Goal: Task Accomplishment & Management: Use online tool/utility

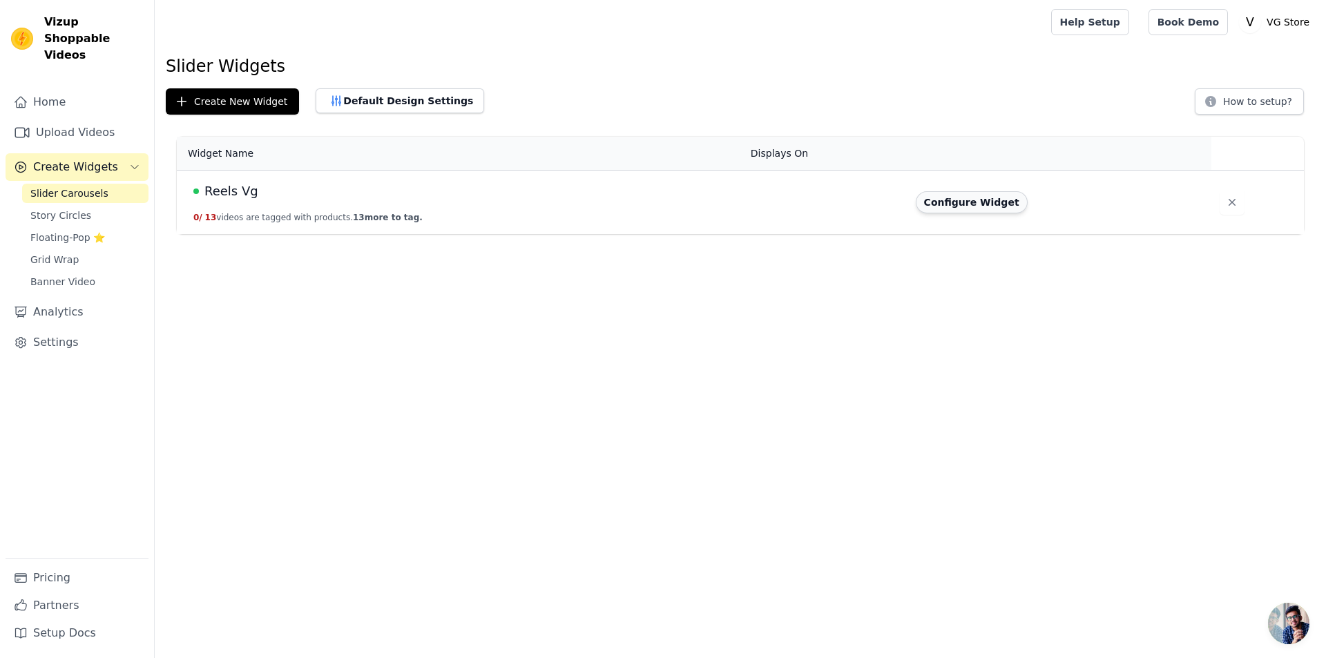
click at [981, 201] on button "Configure Widget" at bounding box center [972, 202] width 112 height 22
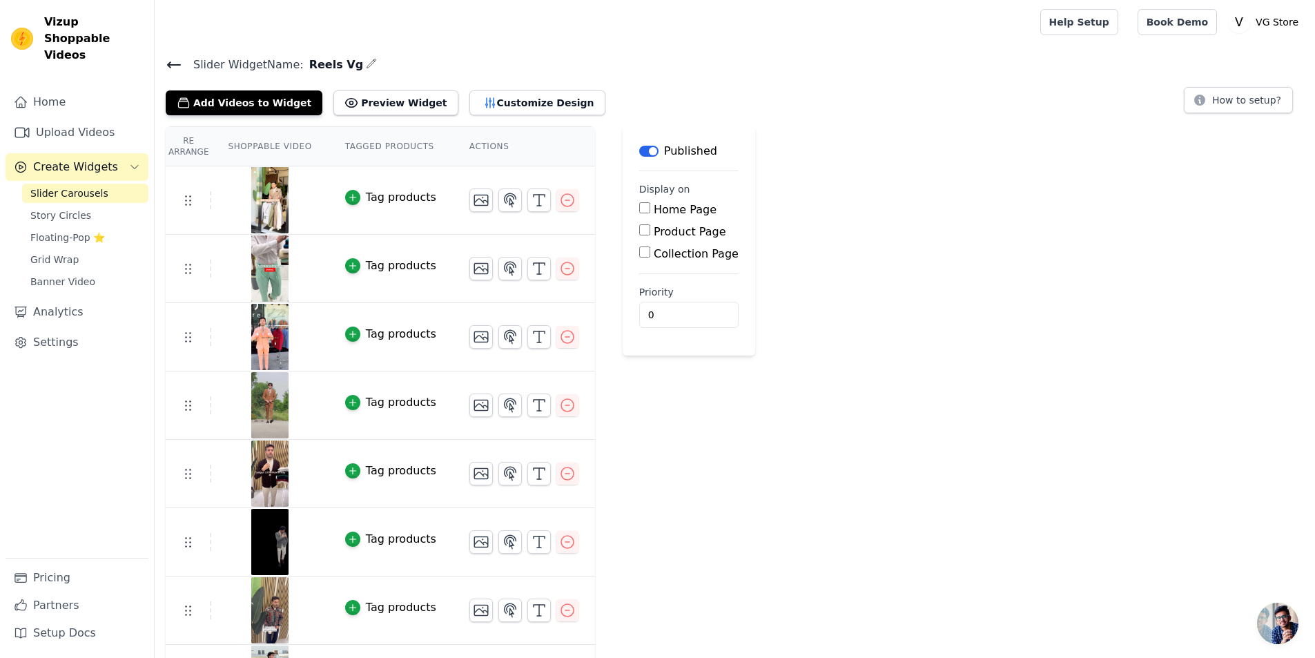
click at [271, 198] on img at bounding box center [270, 200] width 39 height 66
click at [240, 111] on button "Add Videos to Widget" at bounding box center [244, 102] width 157 height 25
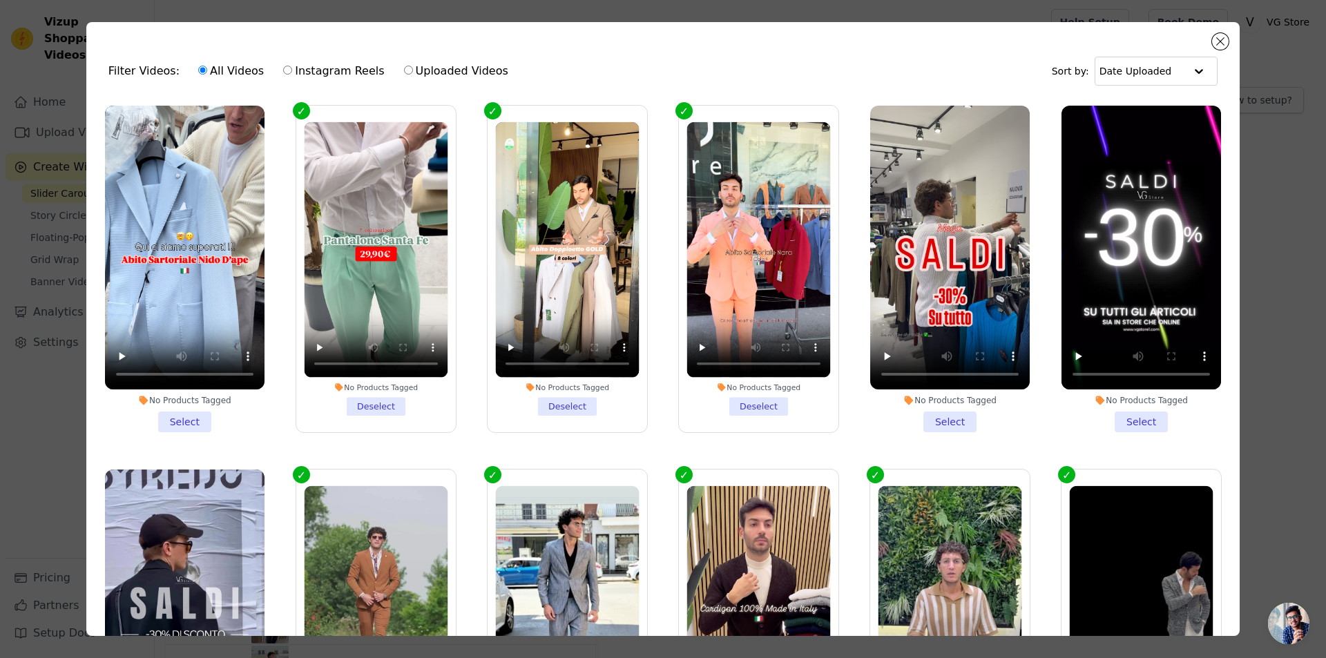
click at [283, 71] on input "Instagram Reels" at bounding box center [287, 70] width 9 height 9
radio input "true"
click at [1189, 72] on div at bounding box center [1199, 71] width 28 height 28
click at [1176, 117] on div "Date Created" at bounding box center [1151, 114] width 117 height 17
click at [198, 68] on input "All Videos" at bounding box center [202, 70] width 9 height 9
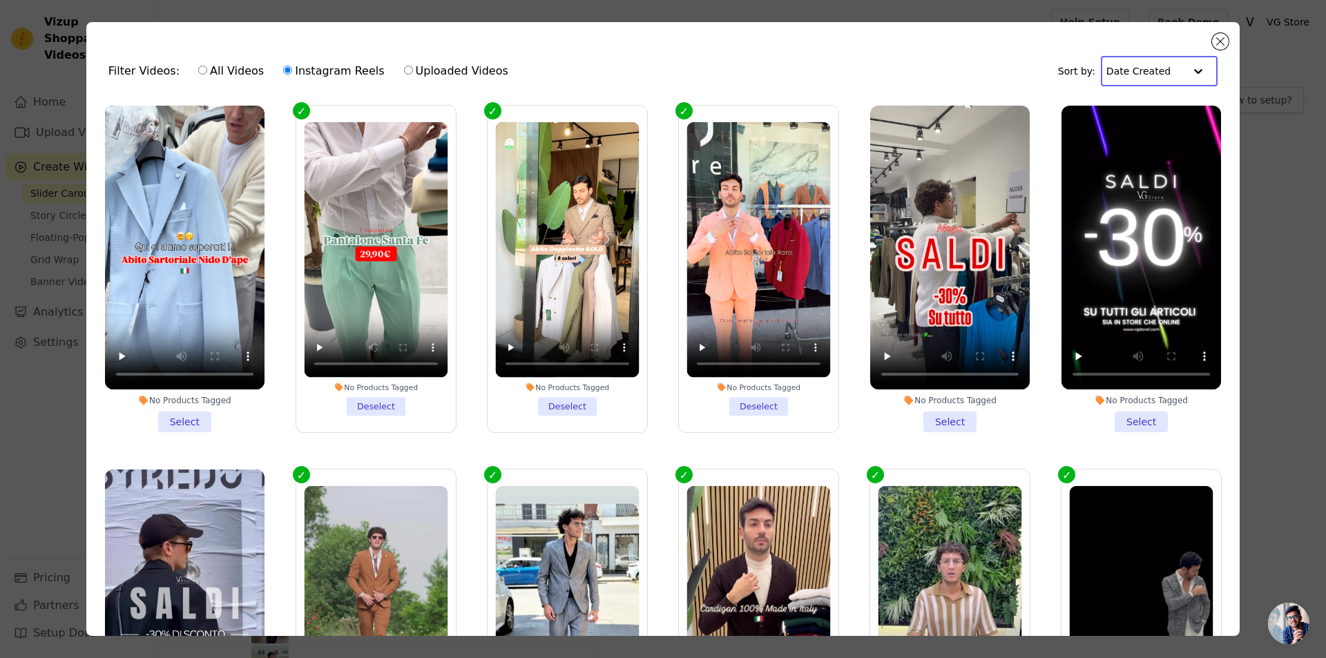
radio input "true"
click at [283, 66] on input "Instagram Reels" at bounding box center [287, 70] width 9 height 9
radio input "true"
click at [1174, 77] on input "text" at bounding box center [1146, 71] width 78 height 28
click at [1168, 94] on div "Date Uploaded" at bounding box center [1155, 98] width 108 height 17
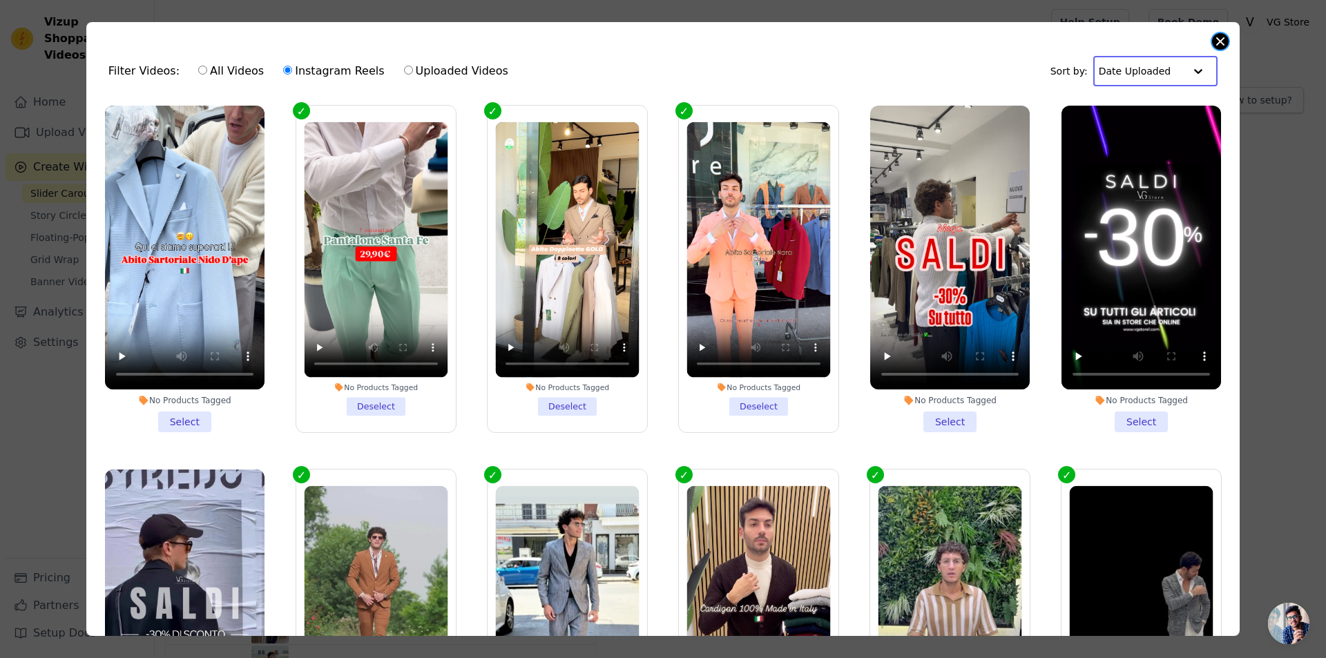
click at [1218, 41] on button "Close modal" at bounding box center [1220, 41] width 17 height 17
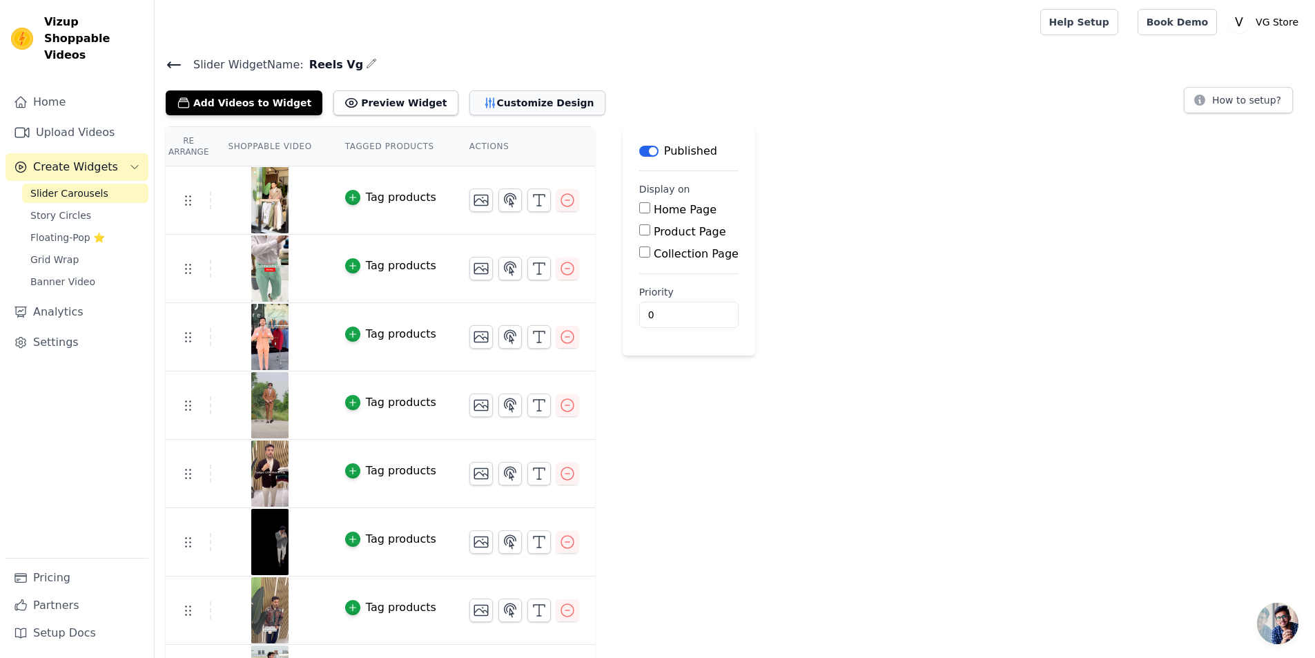
click at [481, 102] on button "Customize Design" at bounding box center [538, 102] width 136 height 25
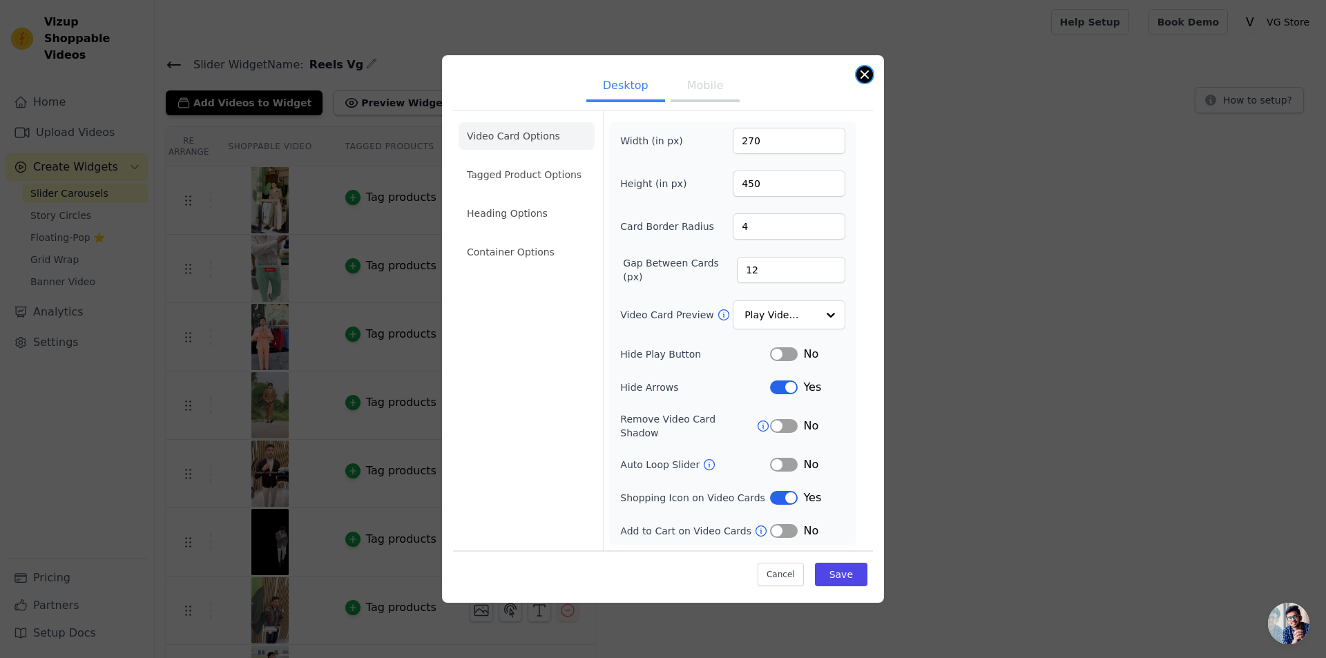
click at [862, 80] on button "Close modal" at bounding box center [864, 74] width 17 height 17
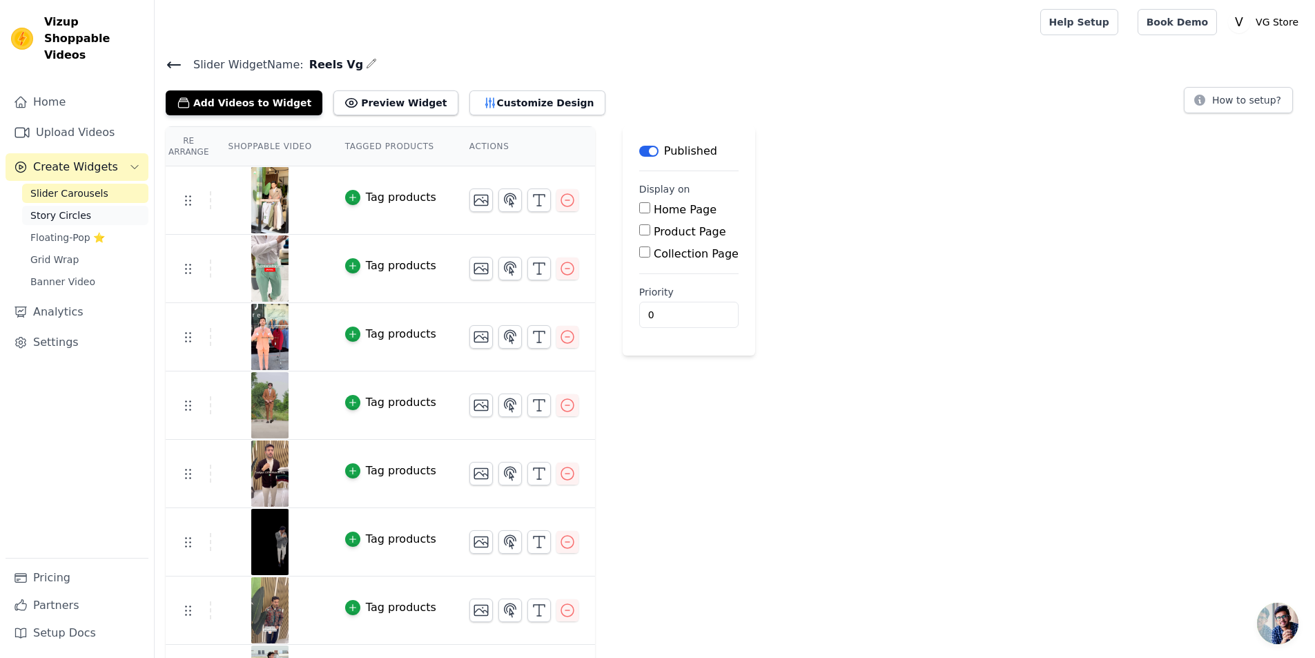
click at [89, 206] on link "Story Circles" at bounding box center [85, 215] width 126 height 19
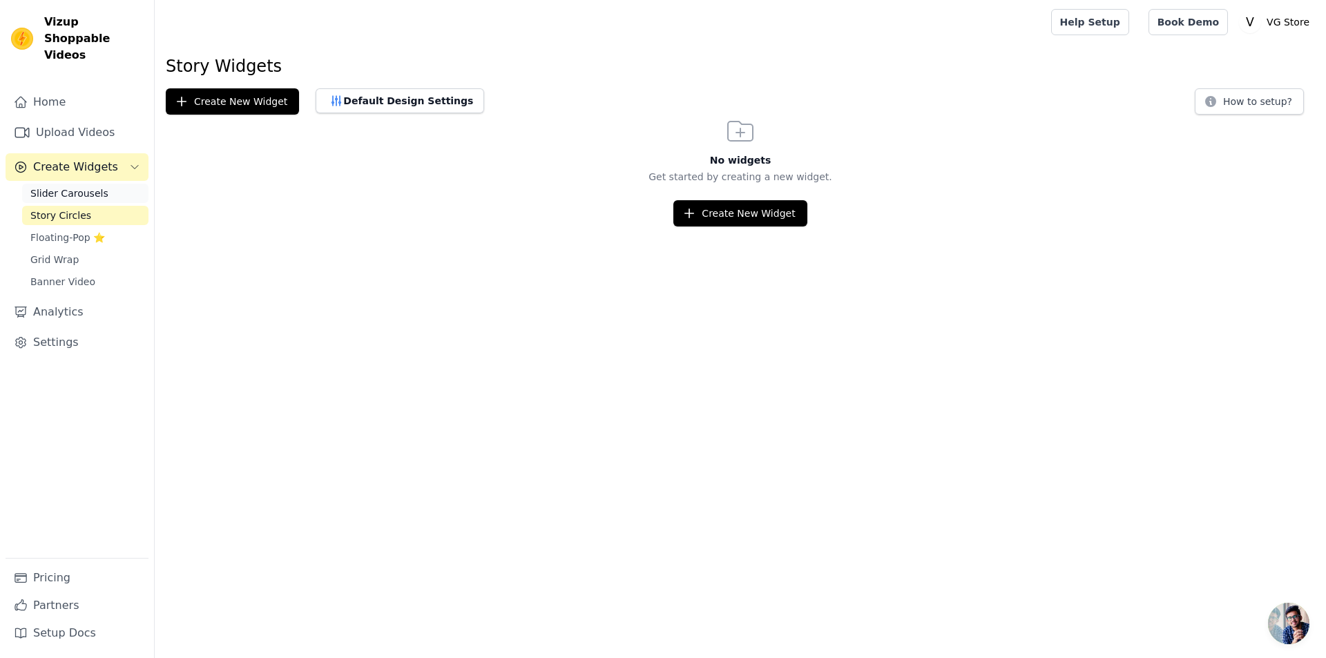
click at [75, 186] on span "Slider Carousels" at bounding box center [69, 193] width 78 height 14
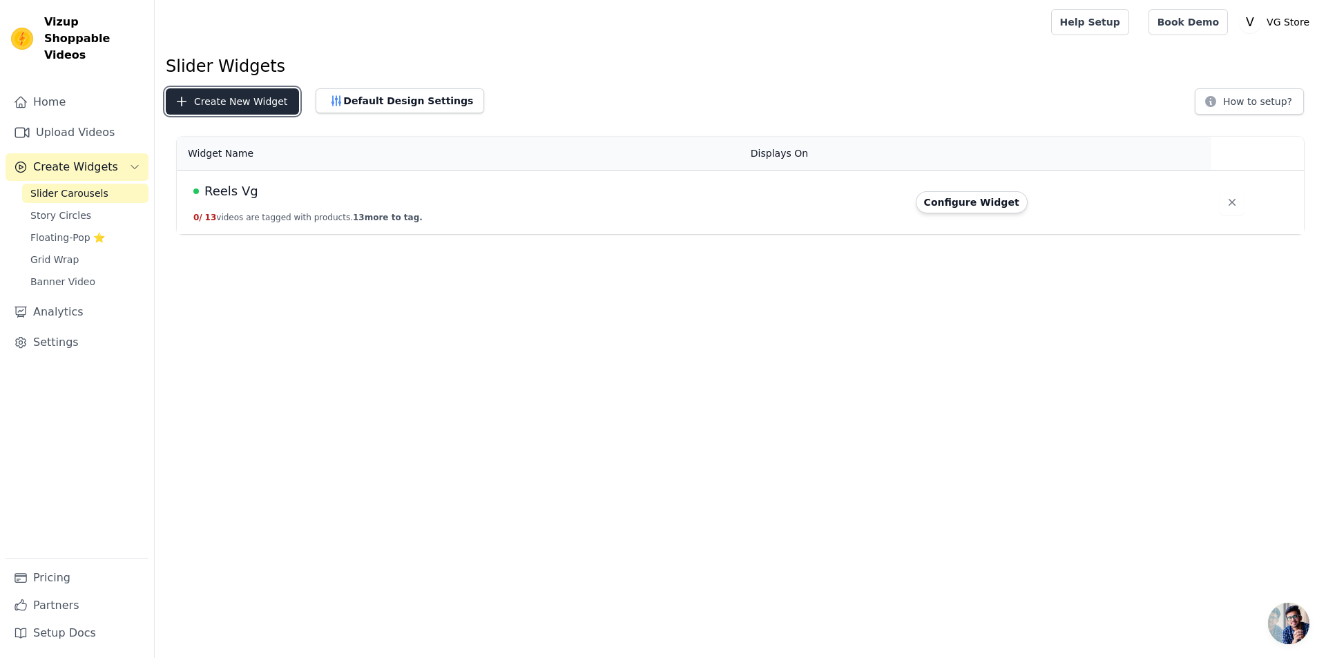
click at [189, 99] on button "Create New Widget" at bounding box center [232, 101] width 133 height 26
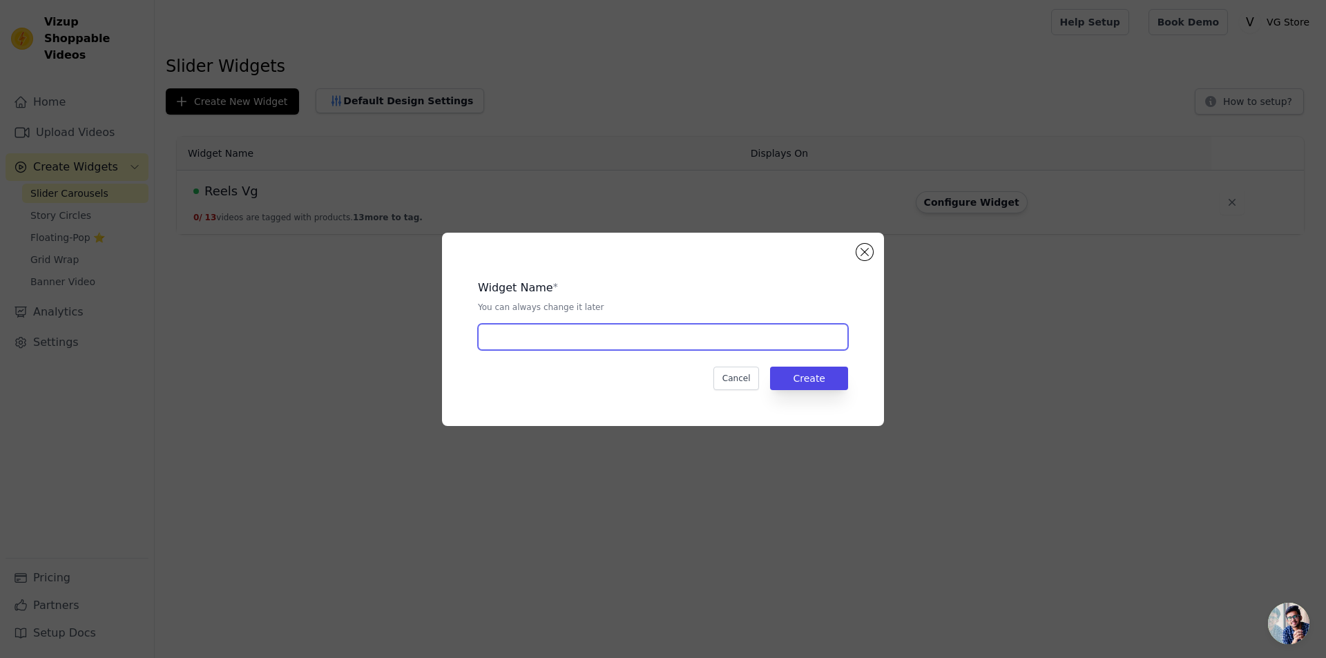
click at [700, 343] on input "text" at bounding box center [663, 337] width 370 height 26
type input "nuovo widget"
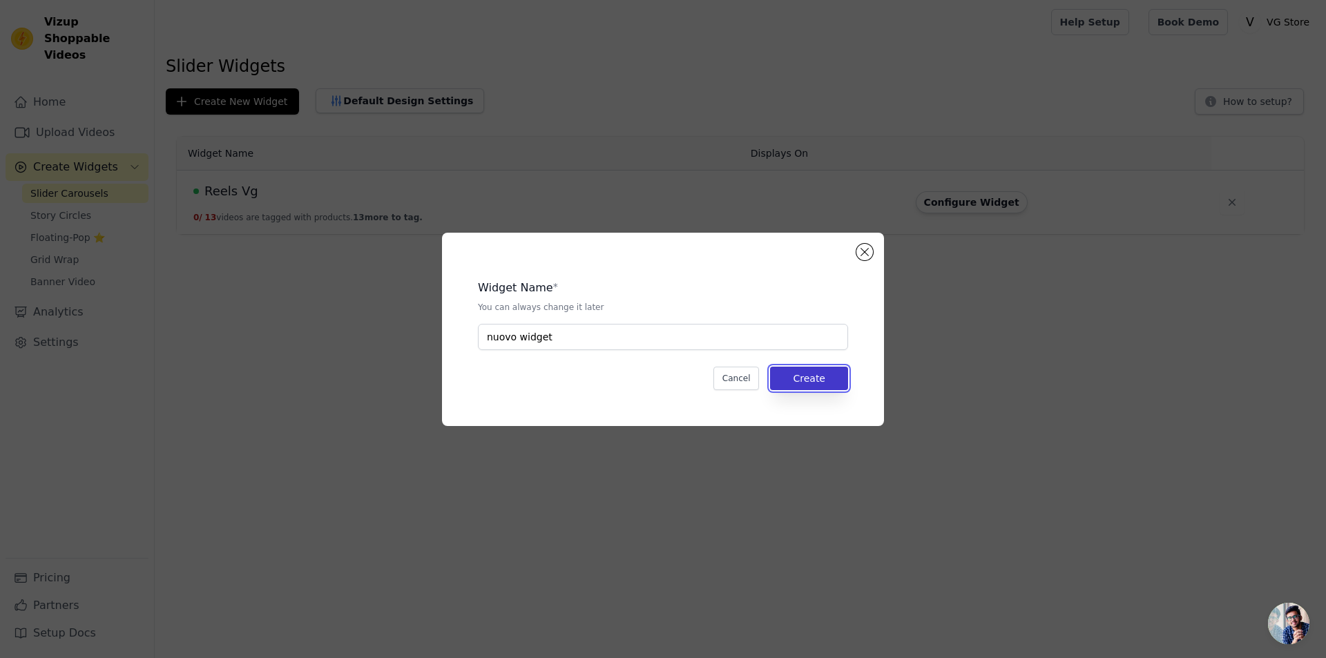
click at [826, 380] on button "Create" at bounding box center [809, 378] width 78 height 23
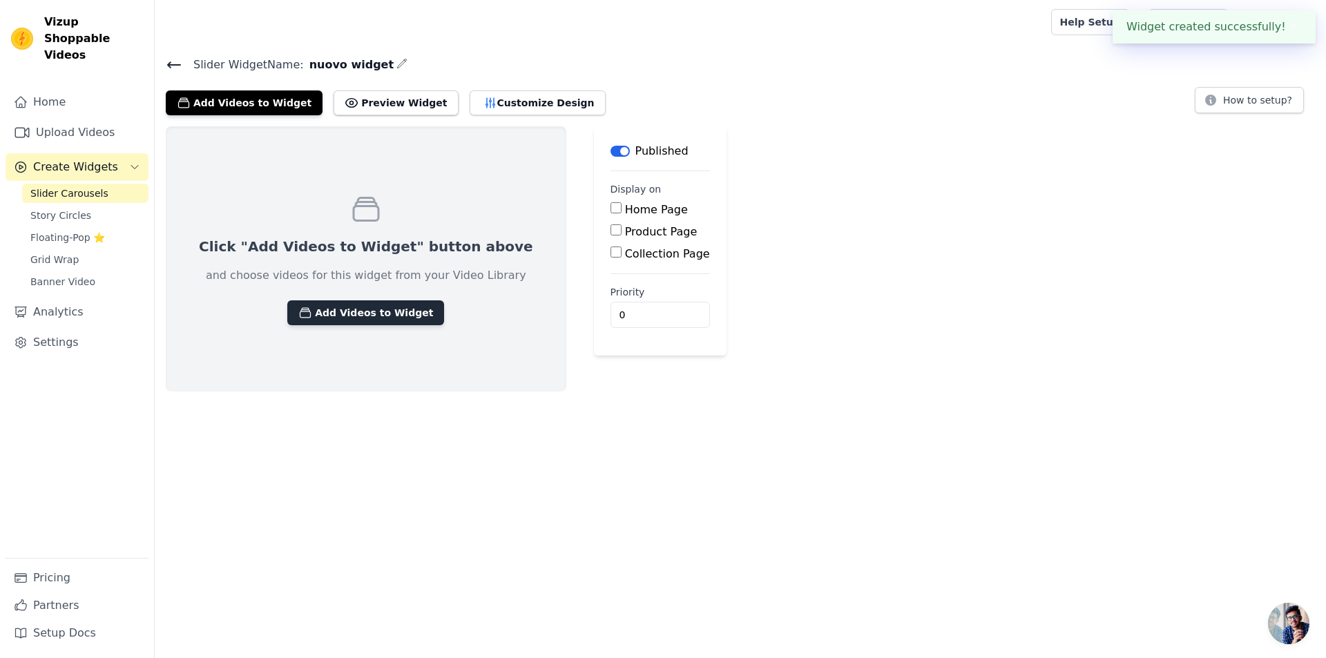
click at [345, 314] on button "Add Videos to Widget" at bounding box center [365, 312] width 157 height 25
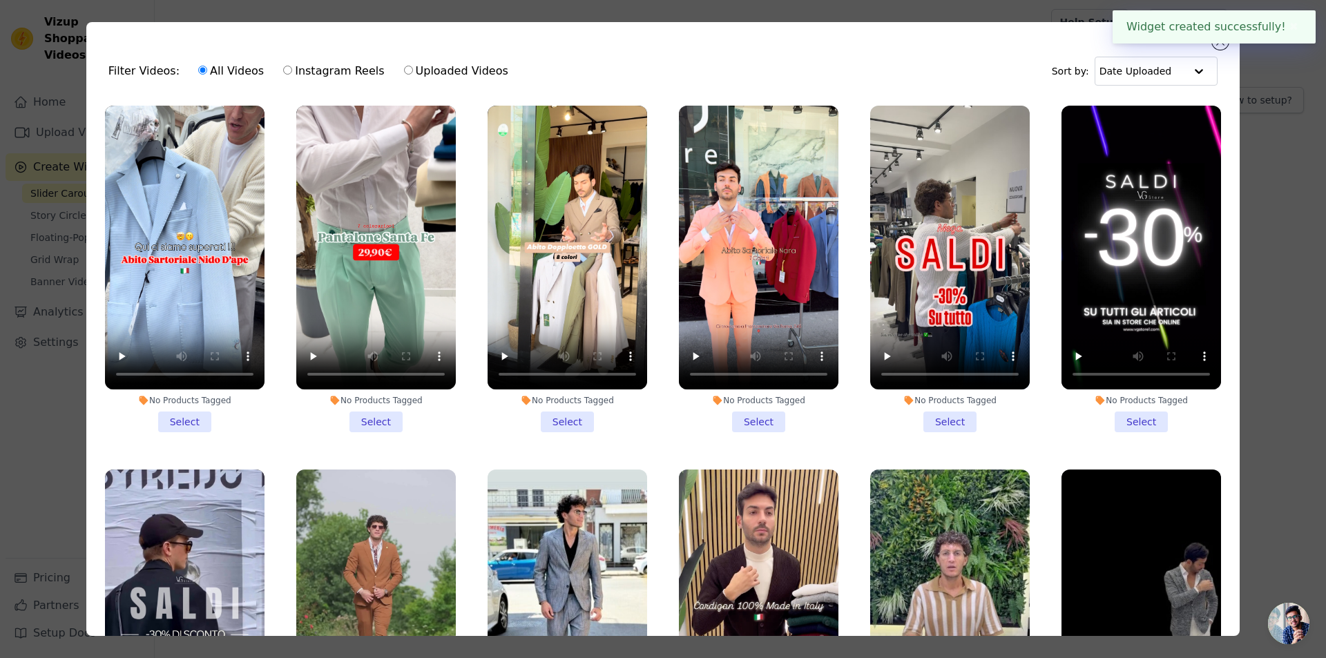
click at [283, 70] on input "Instagram Reels" at bounding box center [287, 70] width 9 height 9
radio input "true"
click at [1224, 37] on button "Close modal" at bounding box center [1220, 41] width 17 height 17
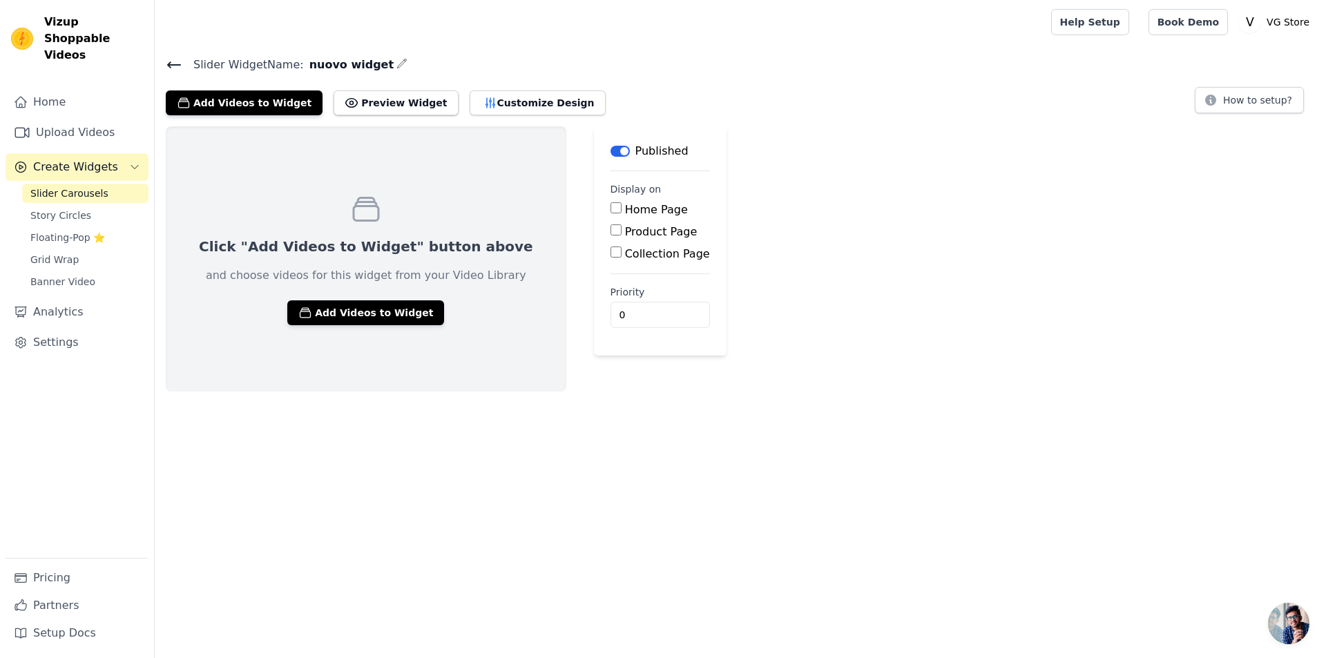
click at [169, 59] on icon at bounding box center [174, 65] width 17 height 17
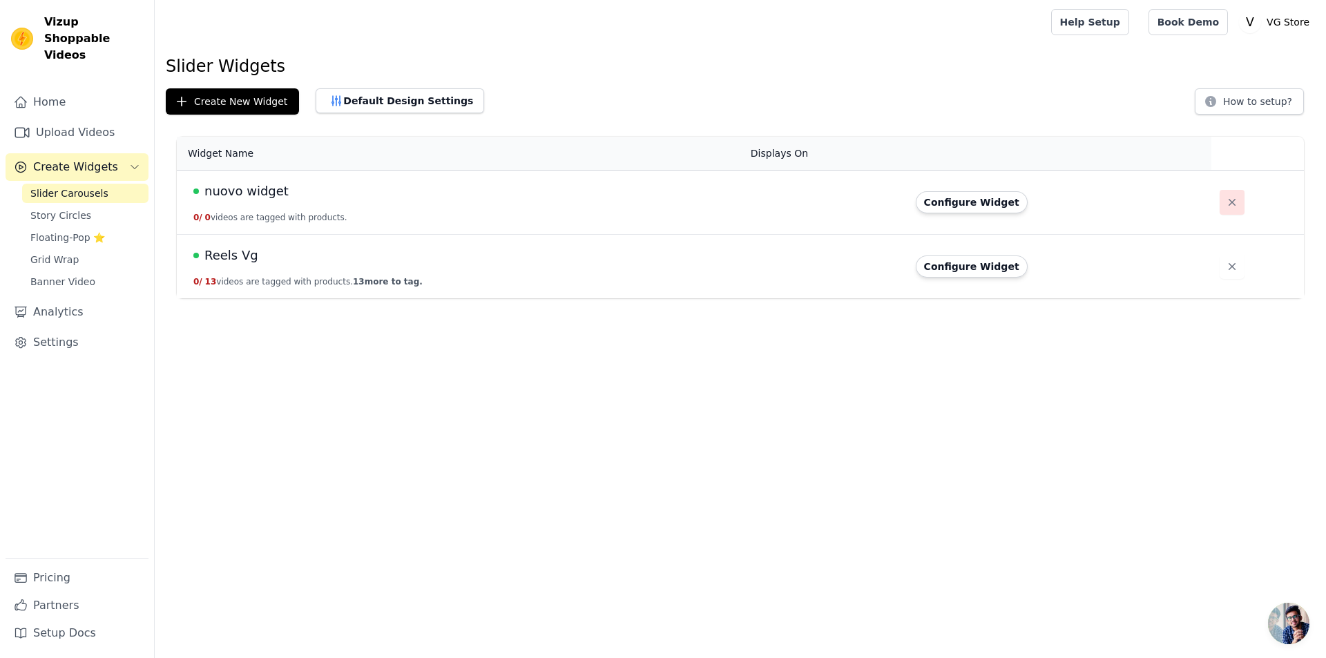
click at [1225, 205] on icon "button" at bounding box center [1232, 202] width 14 height 14
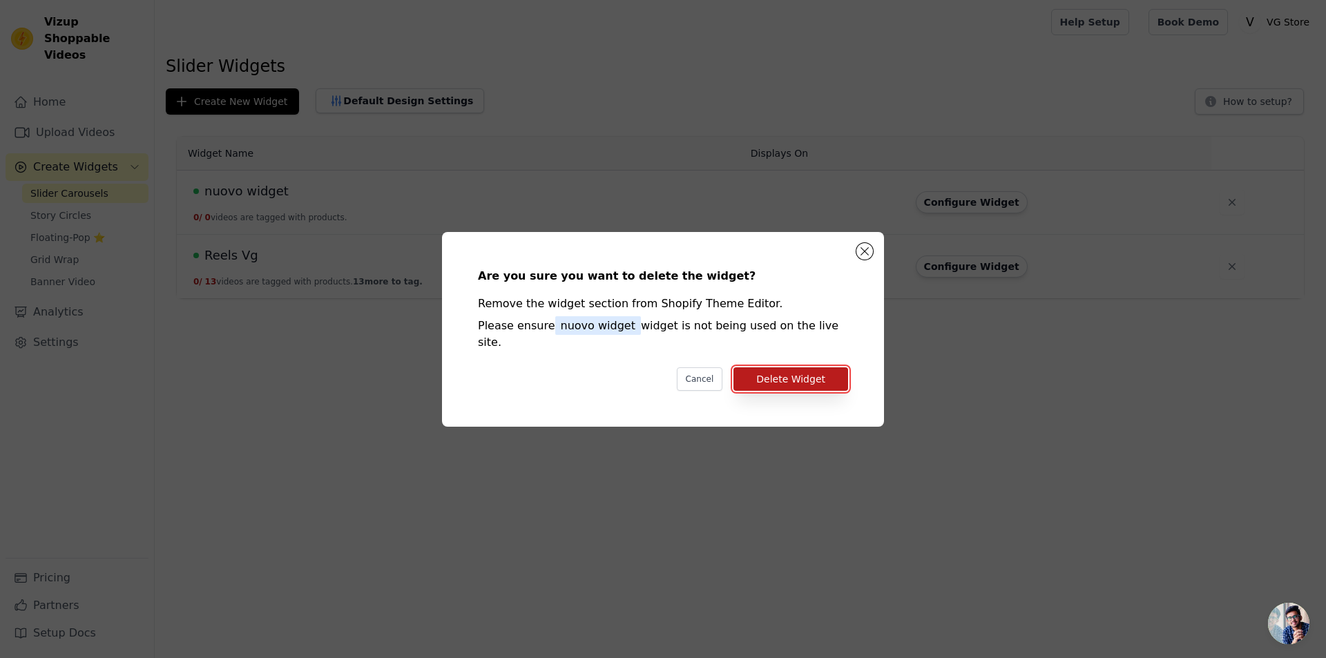
click at [814, 367] on button "Delete Widget" at bounding box center [790, 378] width 115 height 23
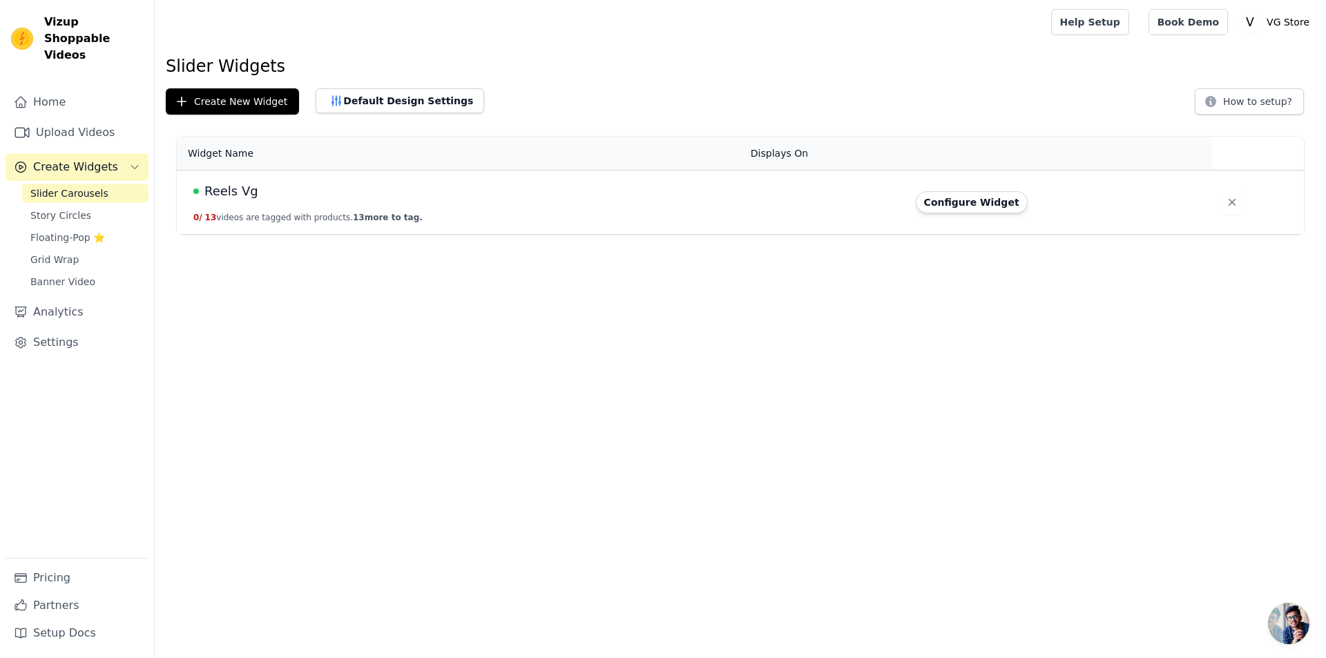
click at [514, 204] on td "Reels Vg 0 / 13 videos are tagged with products. 13 more to tag." at bounding box center [459, 203] width 565 height 64
click at [950, 209] on button "Configure Widget" at bounding box center [972, 202] width 112 height 22
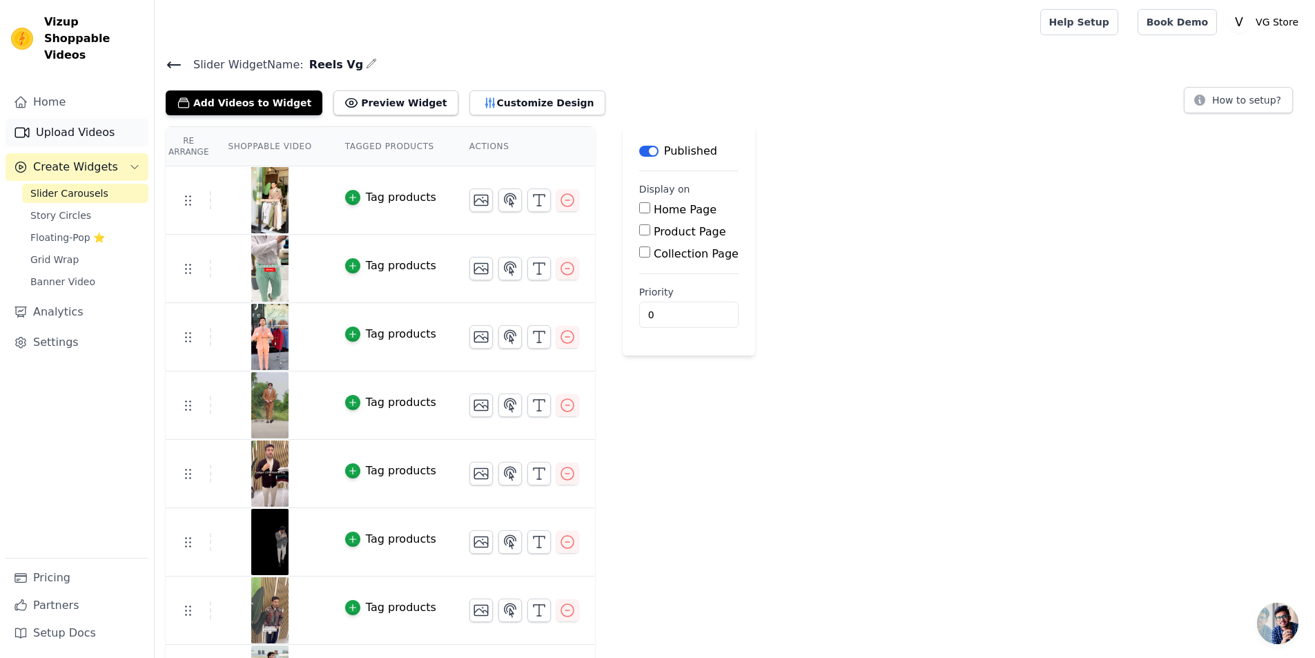
click at [97, 119] on link "Upload Videos" at bounding box center [77, 133] width 143 height 28
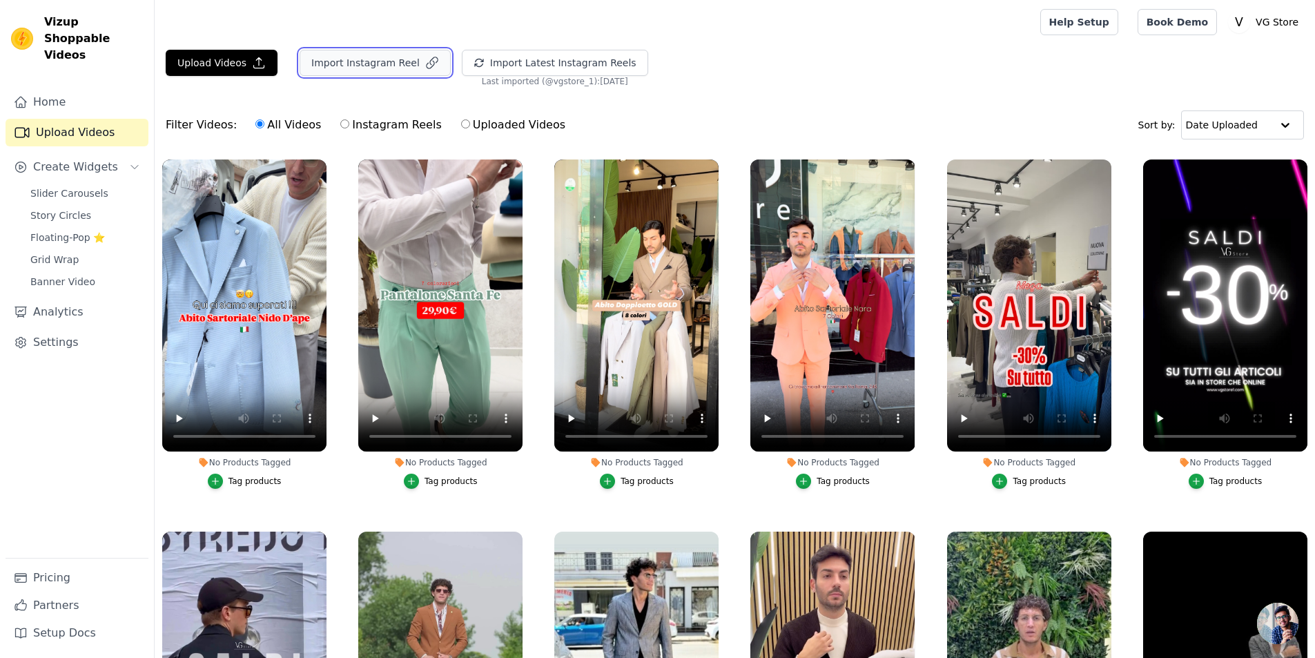
click at [396, 61] on button "Import Instagram Reel" at bounding box center [375, 63] width 151 height 26
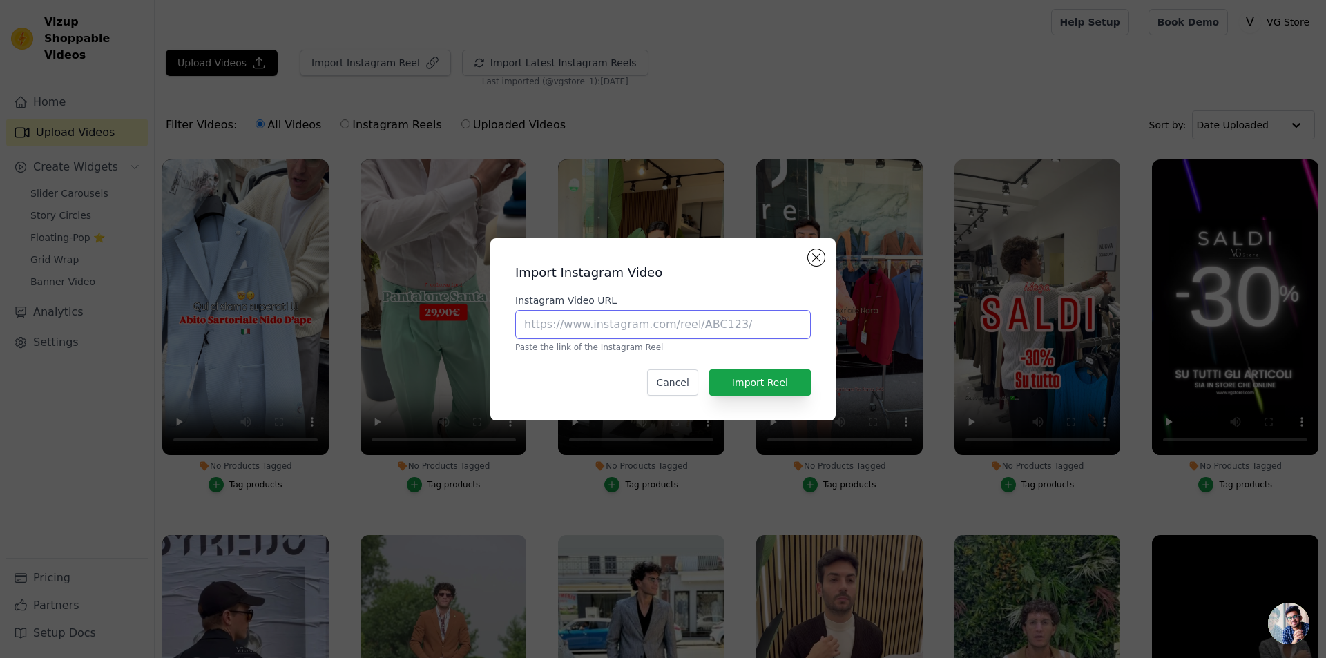
click at [642, 333] on input "Instagram Video URL" at bounding box center [663, 324] width 296 height 29
click at [818, 255] on button "Close modal" at bounding box center [816, 257] width 17 height 17
